Goal: Task Accomplishment & Management: Use online tool/utility

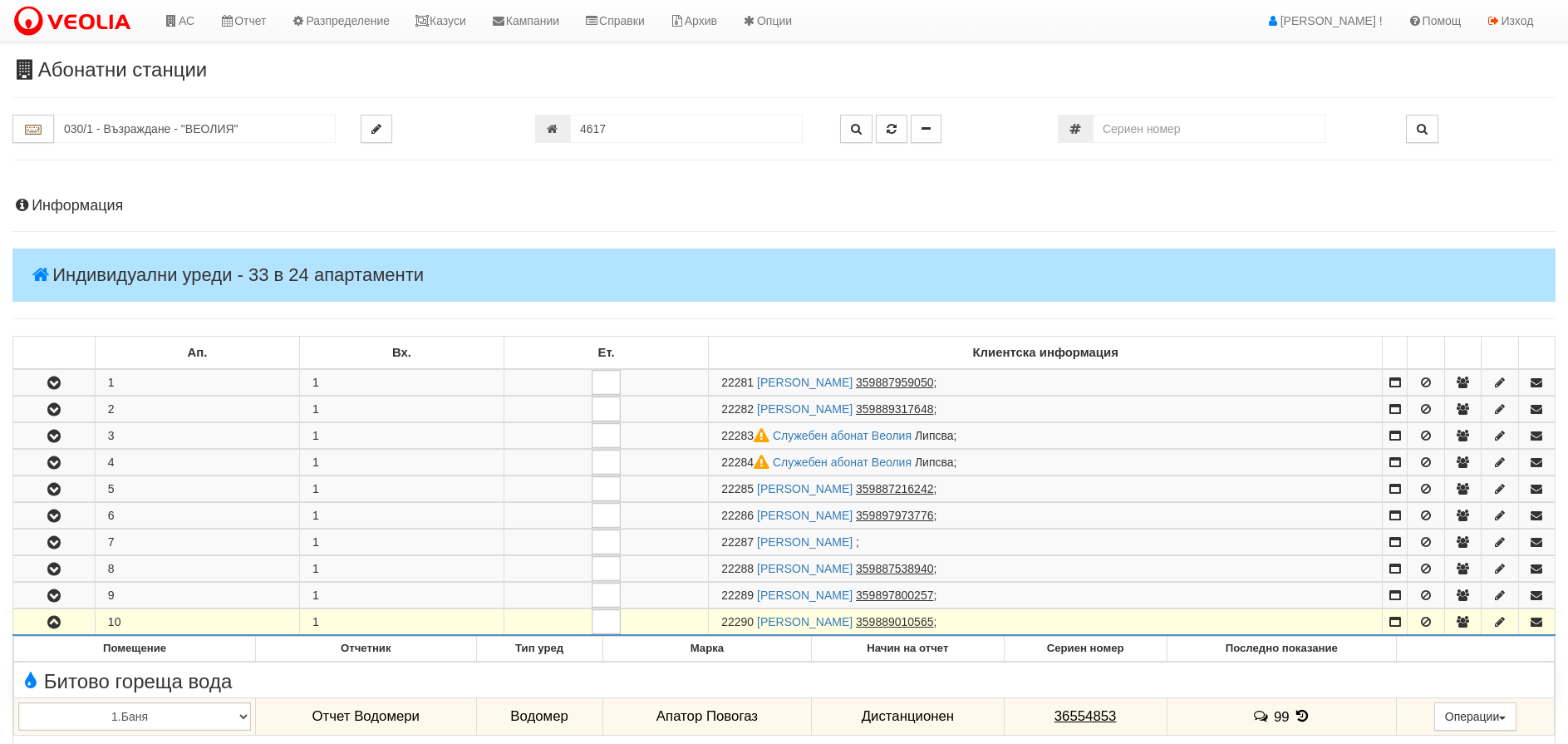
scroll to position [333, 0]
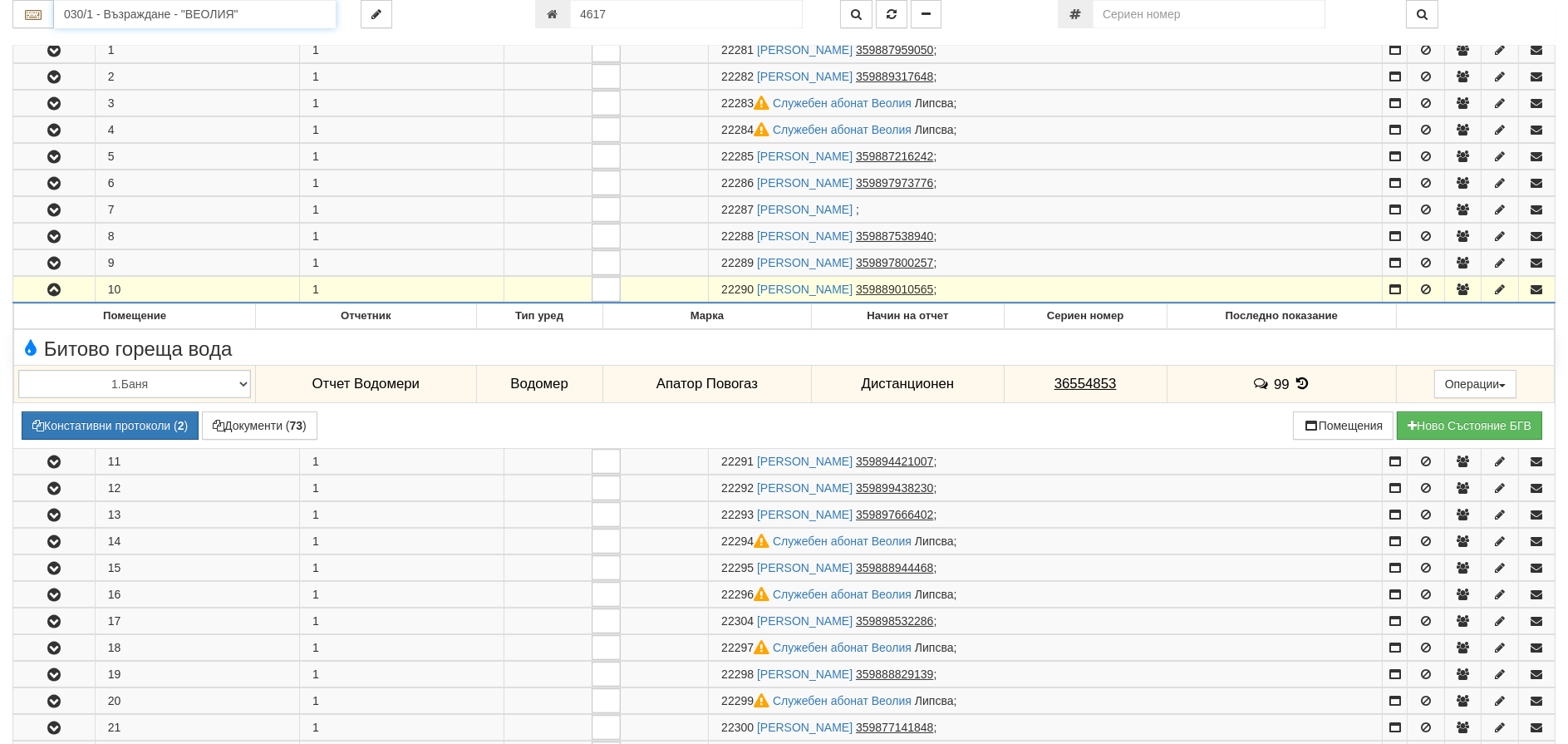
click at [238, 16] on input "030/1 - Възраждане - "ВЕОЛИЯ"" at bounding box center [195, 14] width 282 height 28
click at [185, 43] on div "217/1 - Вл. Варненчик - "ТЕХЕМ"" at bounding box center [195, 40] width 276 height 20
type input "217/1 - Вл. Варненчик - "ТЕХЕМ""
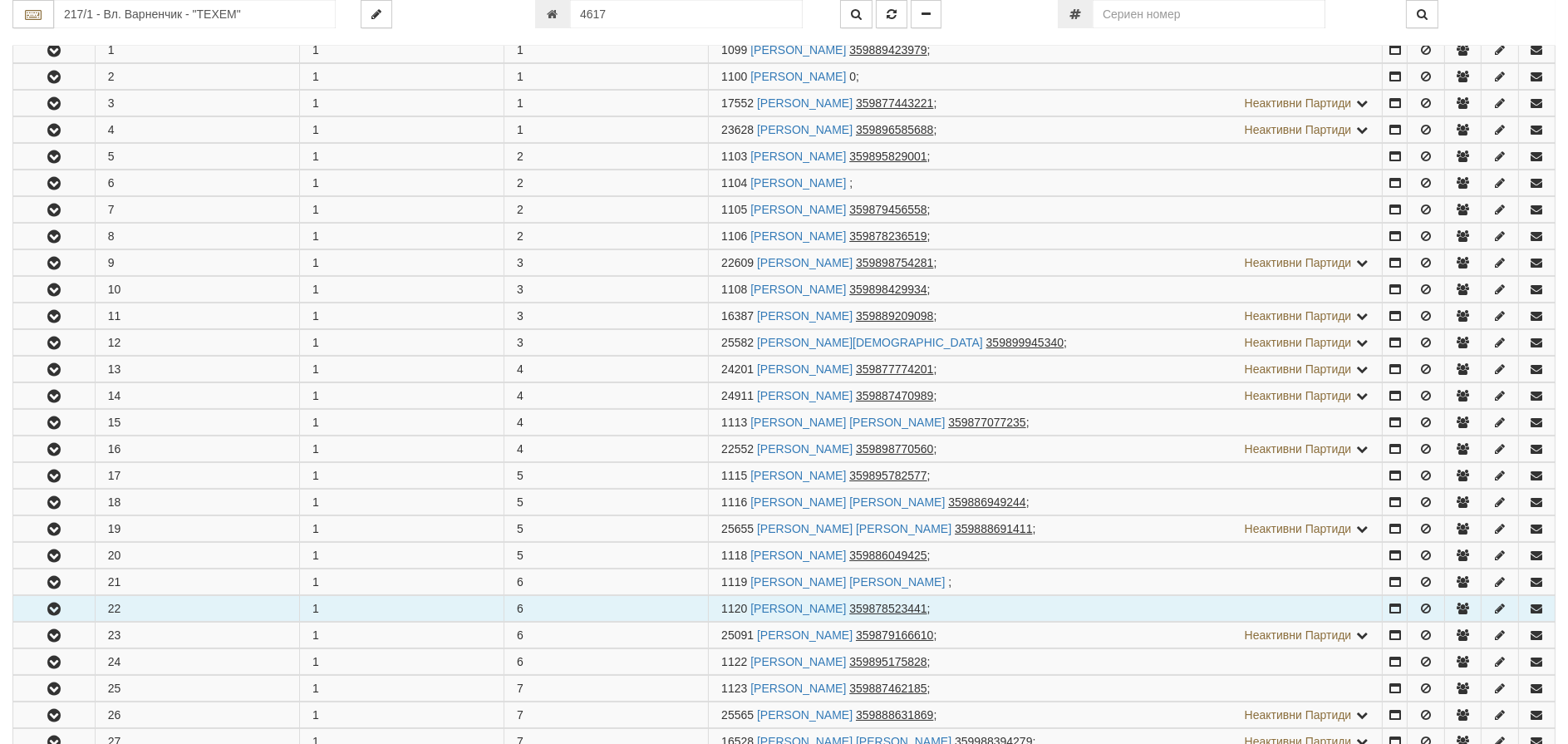
scroll to position [416, 0]
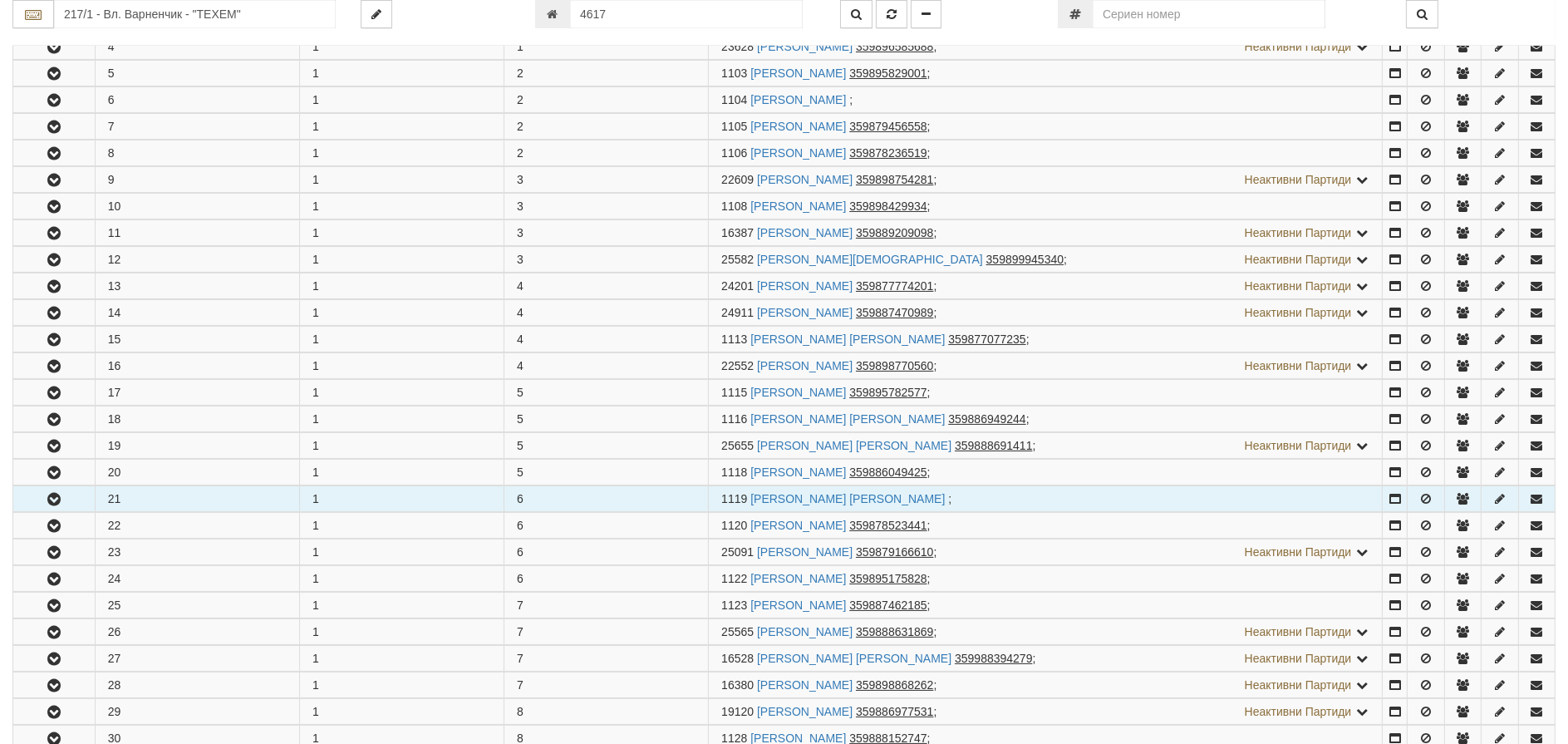
click at [55, 494] on icon "button" at bounding box center [54, 500] width 20 height 12
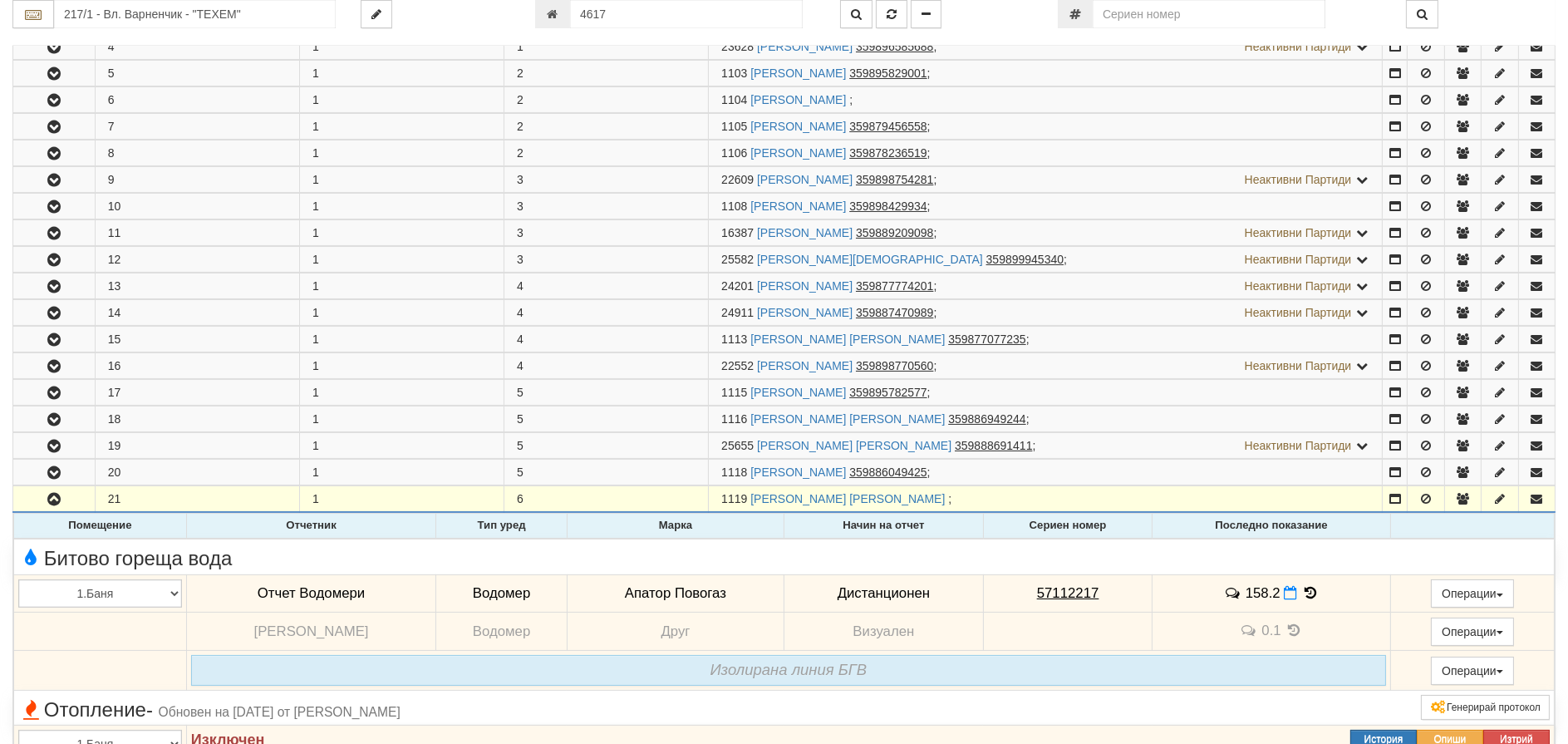
click at [1307, 589] on icon at bounding box center [1310, 593] width 19 height 14
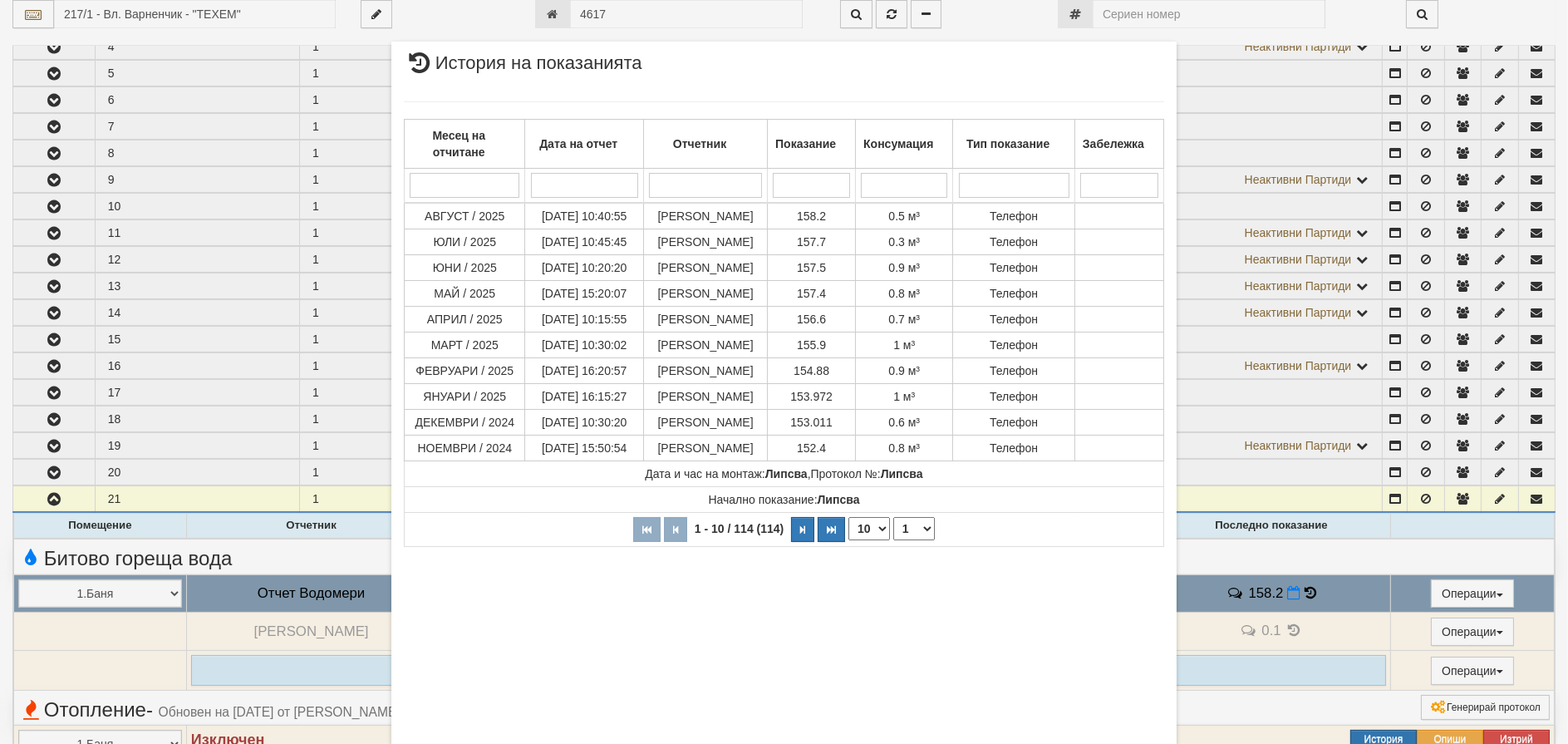
click at [1302, 590] on div "× История на показанията Месец на отчитане Дата на отчет Отчетник Показание Кон…" at bounding box center [784, 372] width 1568 height 744
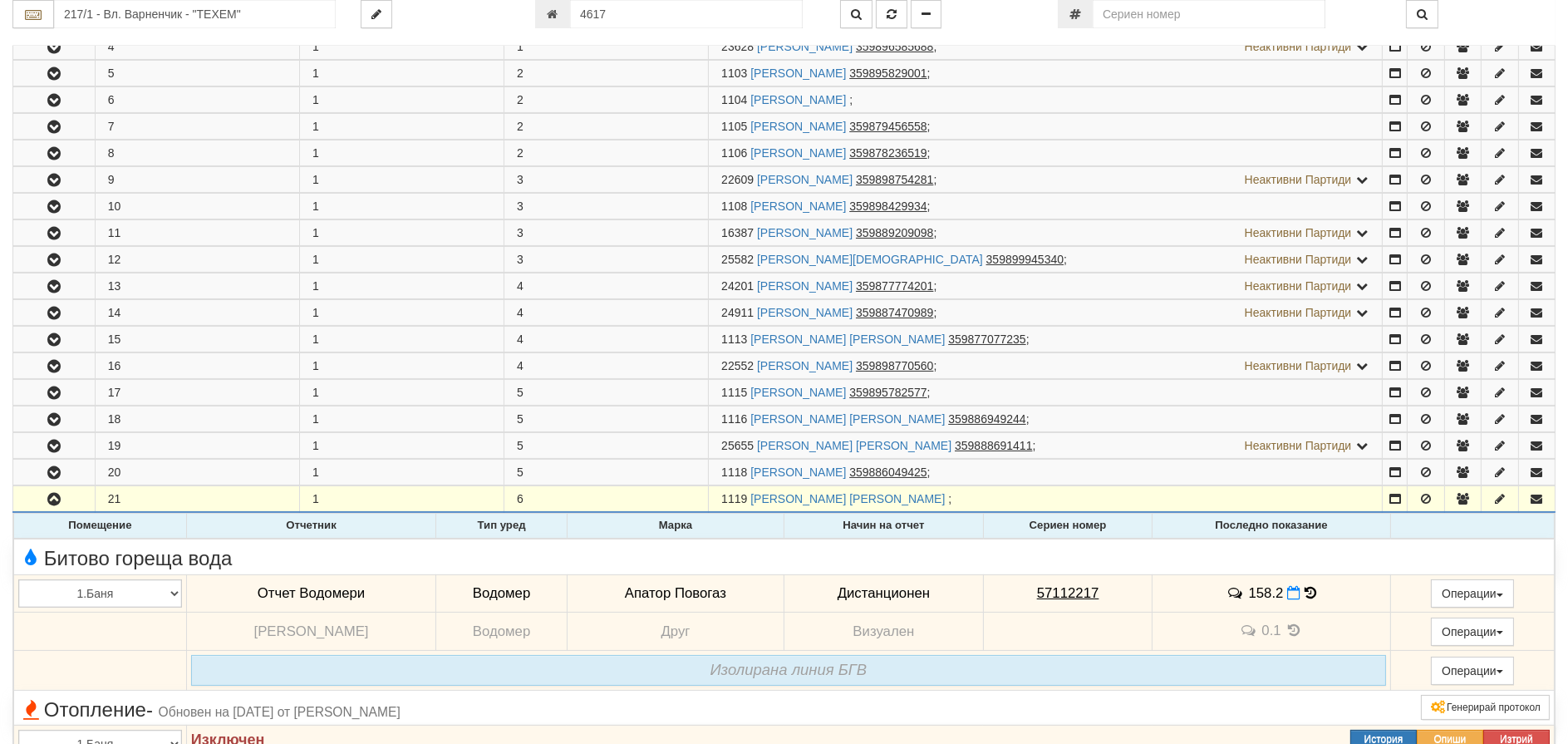
click at [1304, 590] on icon at bounding box center [1310, 593] width 12 height 14
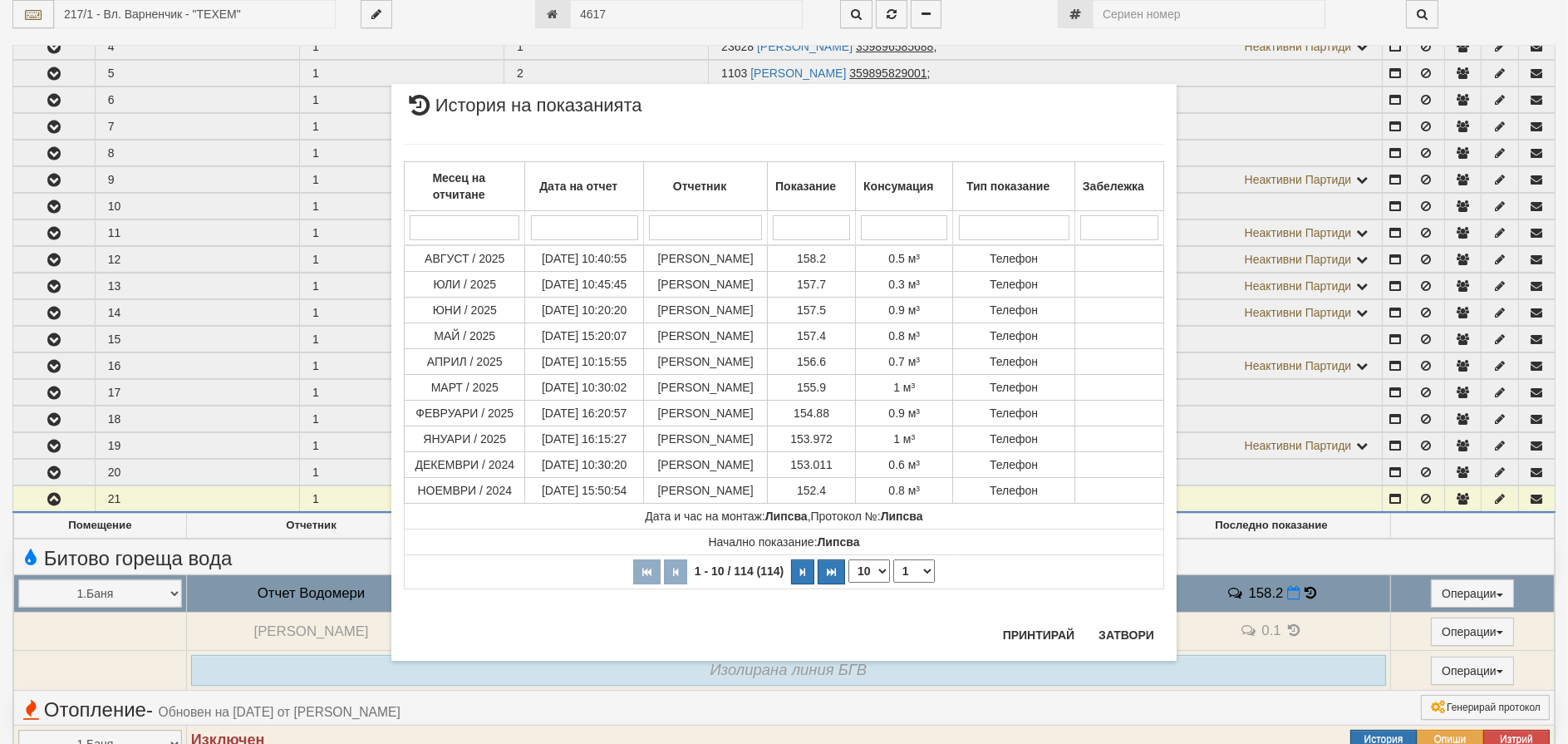
click at [873, 583] on select "10 20 30 40" at bounding box center [868, 570] width 42 height 23
select select "40"
click at [848, 583] on select "10 20 30 40" at bounding box center [868, 570] width 42 height 23
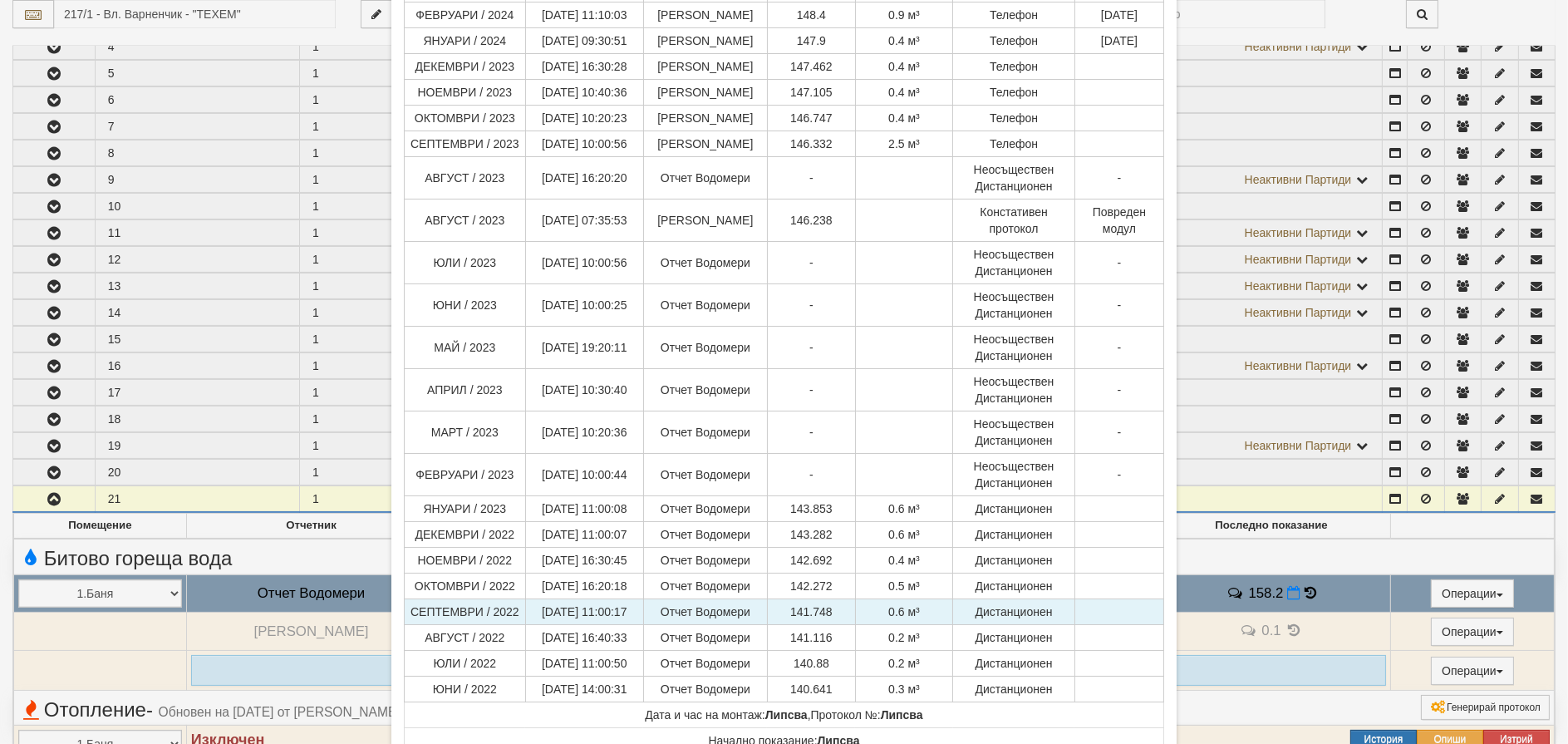
scroll to position [826, 0]
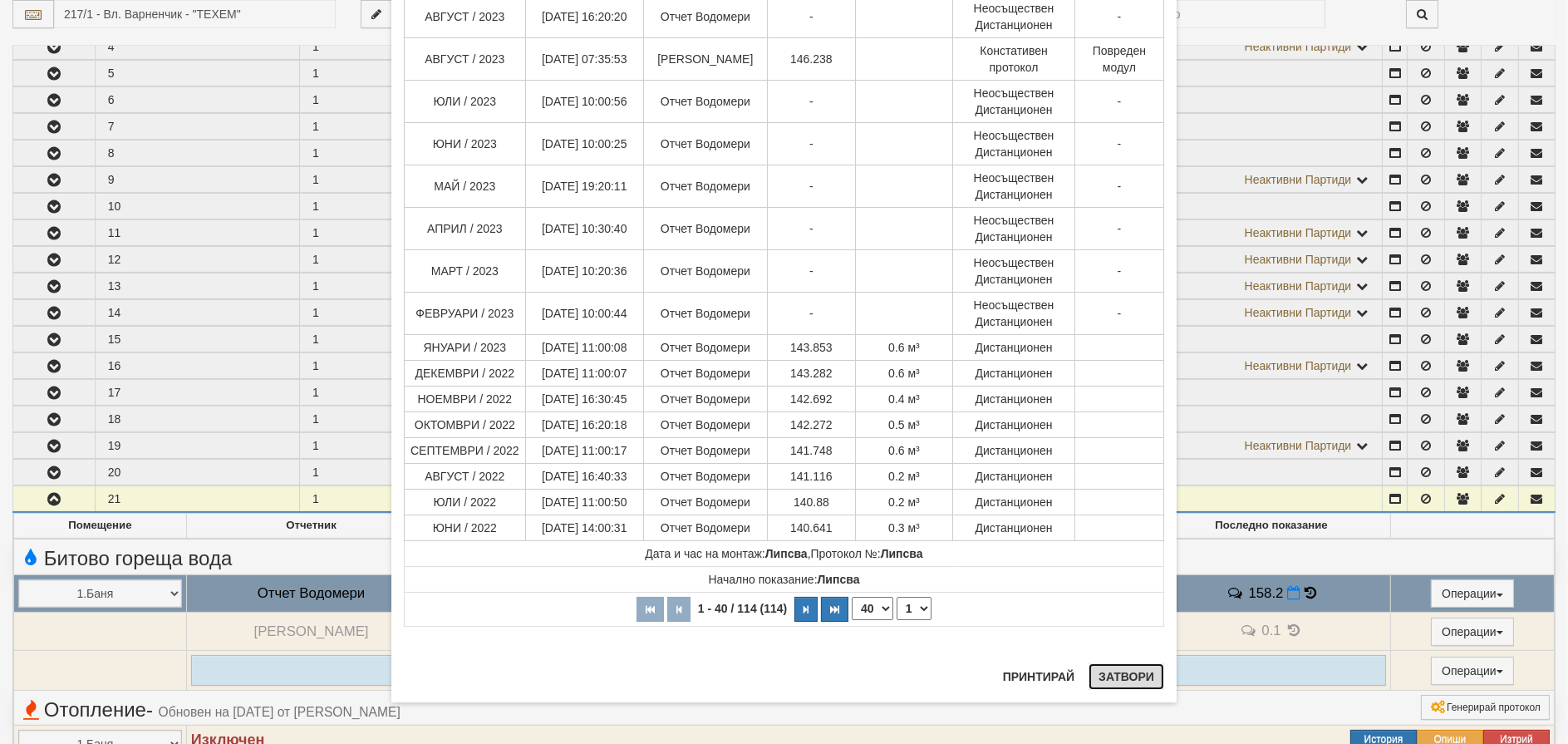
click at [1102, 672] on button "Затвори" at bounding box center [1125, 676] width 75 height 26
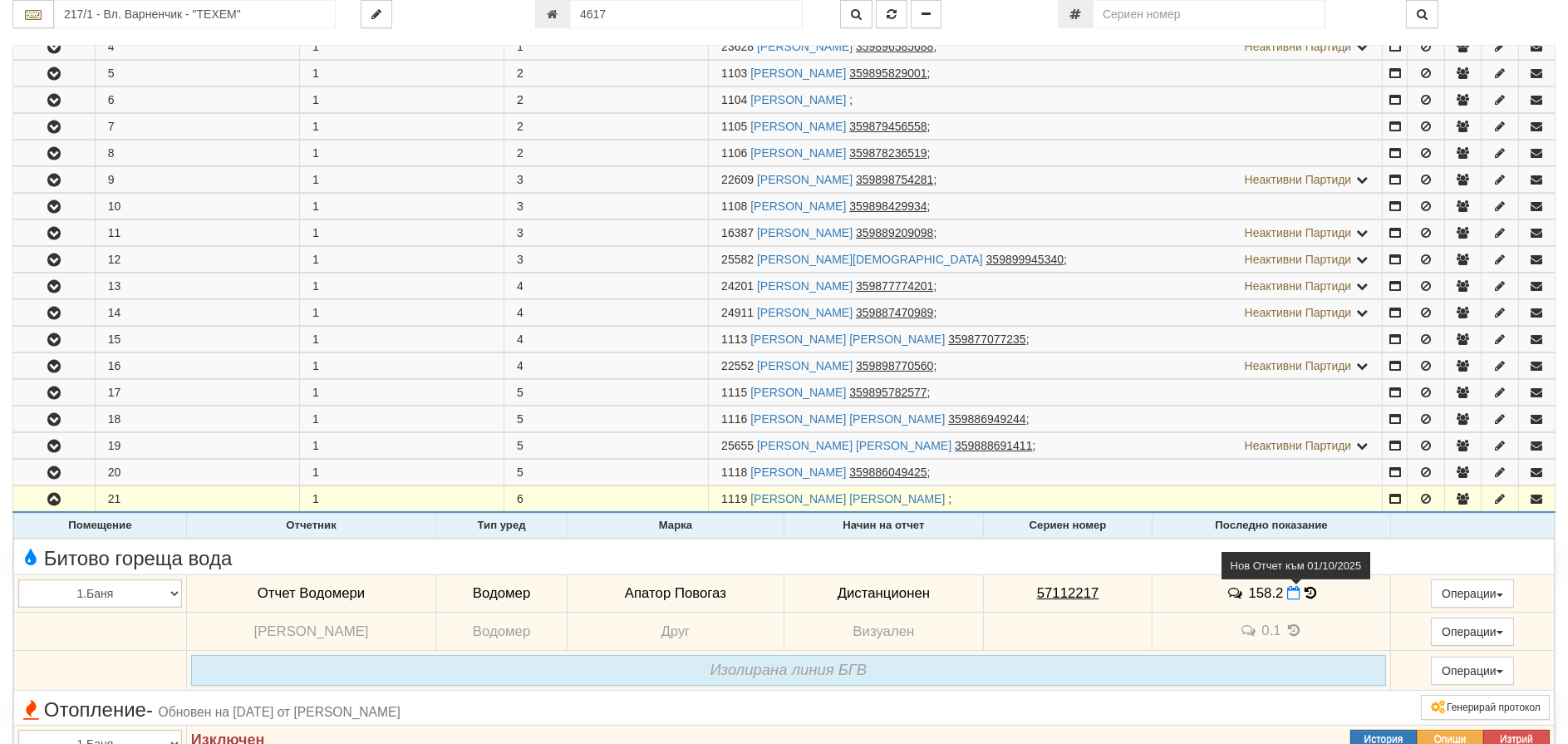
click at [1290, 588] on span at bounding box center [1296, 593] width 18 height 16
click at [1292, 594] on icon at bounding box center [1294, 593] width 14 height 14
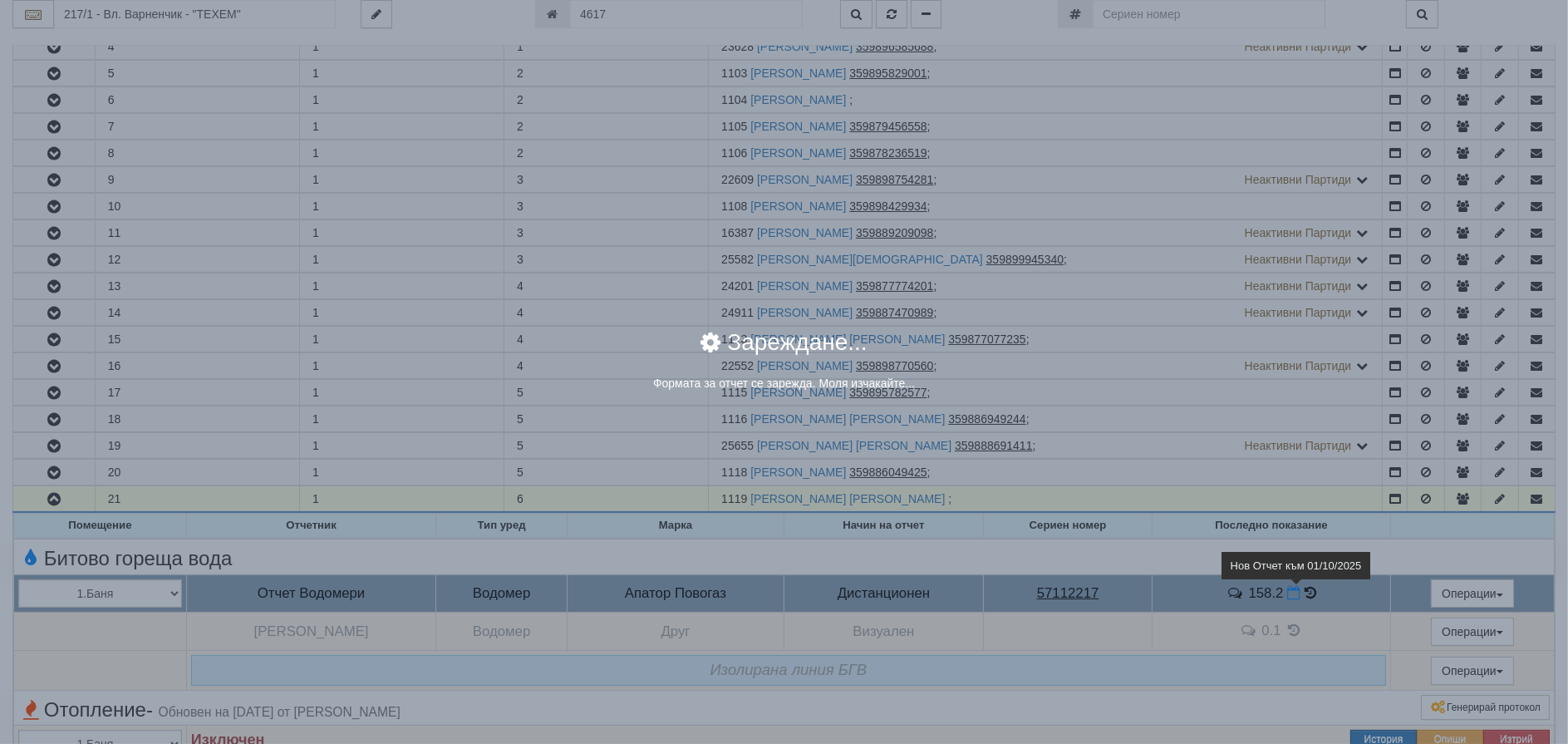
select select "8ac75930-9bfd-e511-80be-8d5a1dced85a"
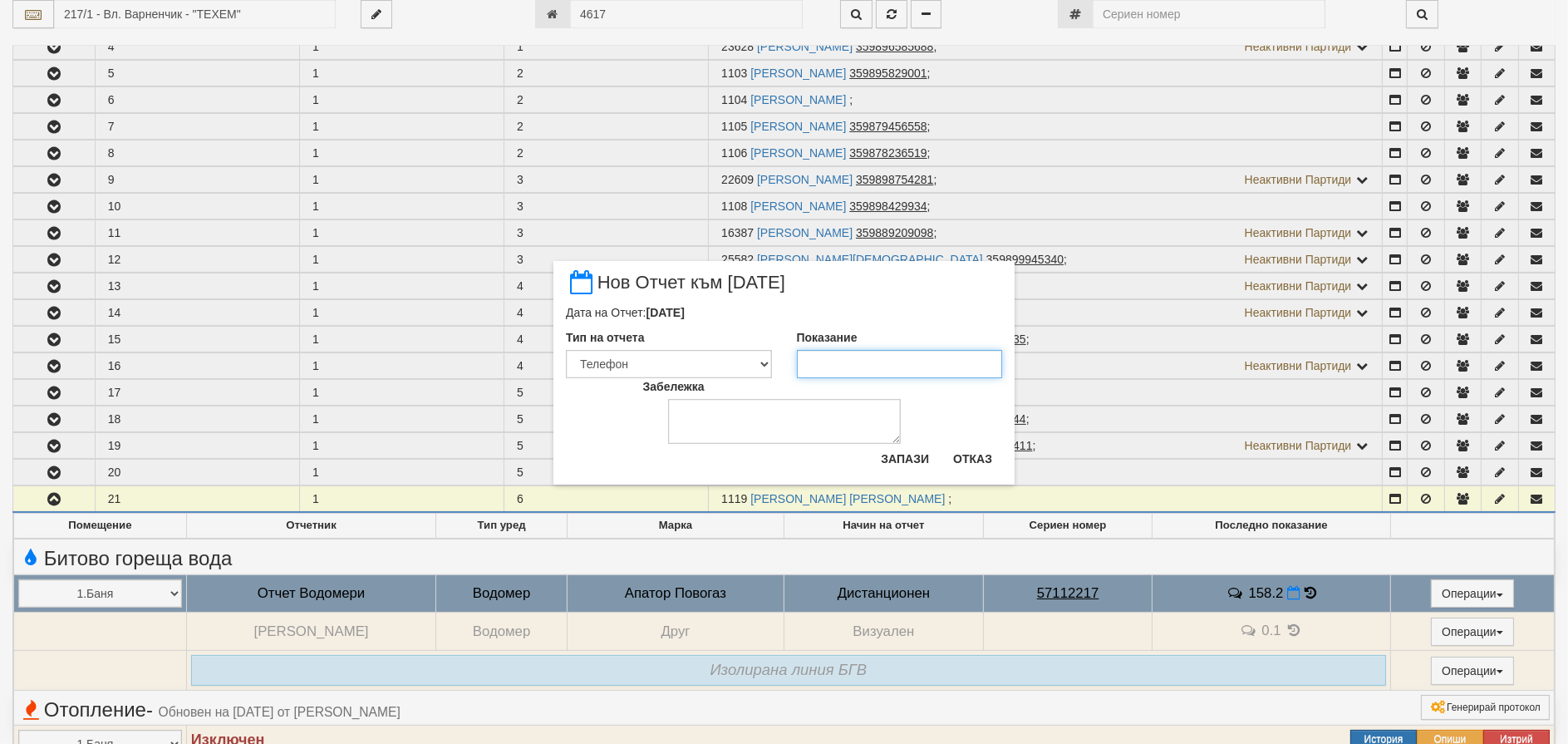
click at [810, 366] on input "Показание" at bounding box center [900, 363] width 206 height 28
type input "158.6"
click at [900, 462] on button "Запази" at bounding box center [905, 458] width 68 height 26
